Goal: Check status: Check status

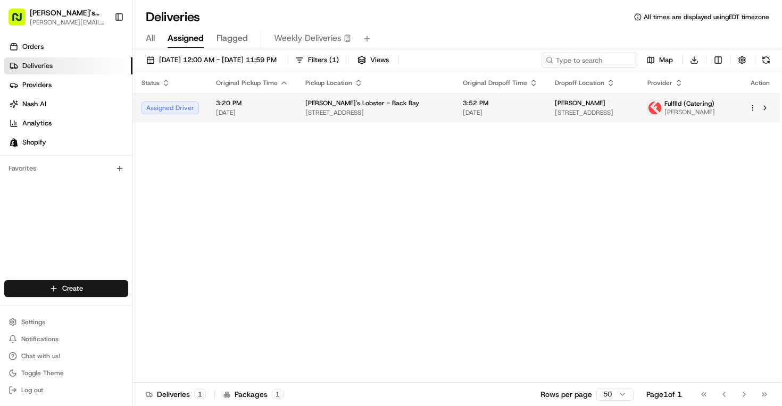
click at [495, 105] on span "3:52 PM" at bounding box center [500, 103] width 75 height 9
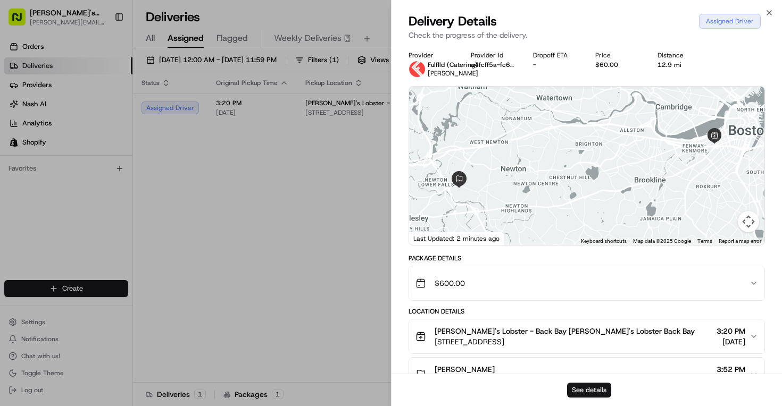
click at [585, 388] on button "See details" at bounding box center [589, 390] width 44 height 15
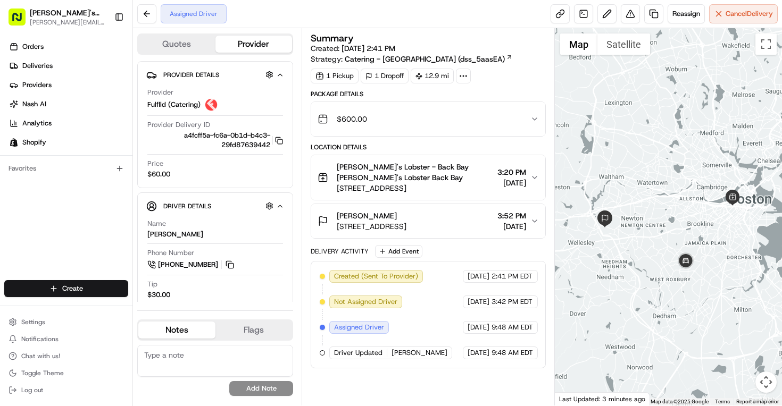
click at [496, 328] on div "08/20/2025 9:48 AM EDT" at bounding box center [500, 327] width 75 height 13
click at [551, 17] on link at bounding box center [560, 13] width 19 height 19
click at [140, 16] on button at bounding box center [146, 13] width 19 height 19
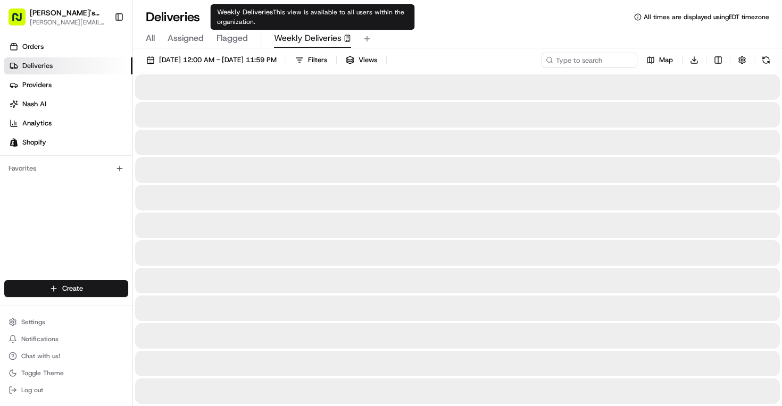
click at [305, 37] on span "Weekly Deliveries" at bounding box center [308, 38] width 68 height 13
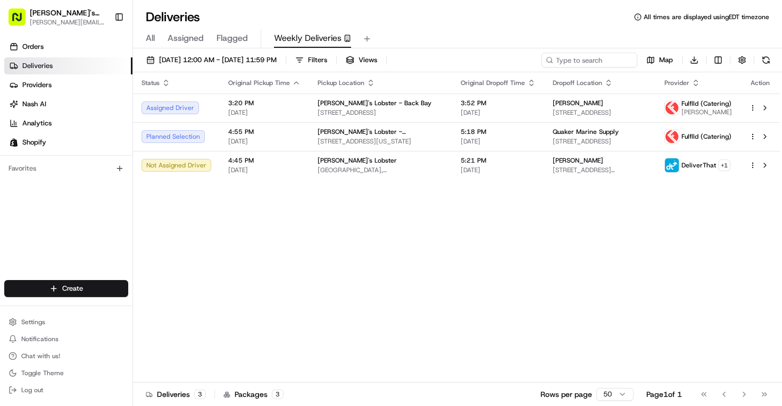
click at [245, 38] on span "Flagged" at bounding box center [232, 38] width 31 height 13
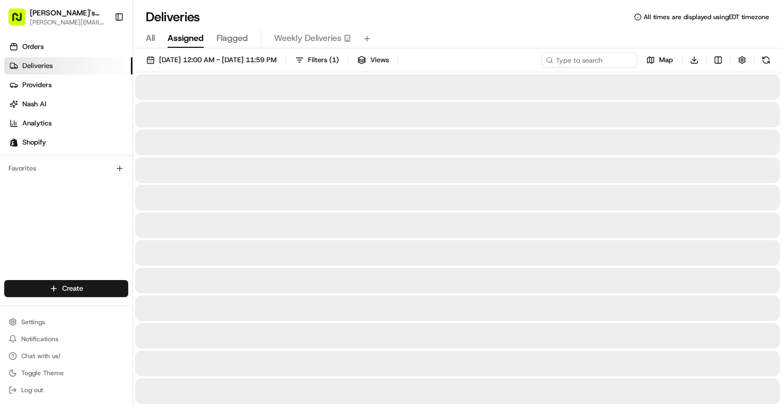
click at [199, 37] on span "Assigned" at bounding box center [186, 38] width 36 height 13
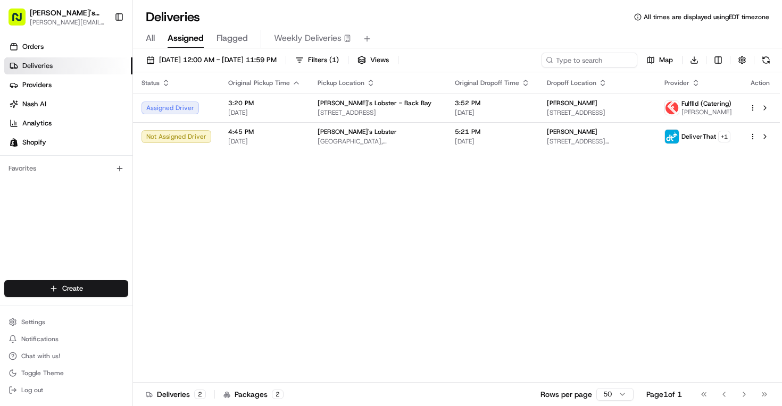
click at [146, 40] on span "All" at bounding box center [150, 38] width 9 height 13
